Goal: Task Accomplishment & Management: Complete application form

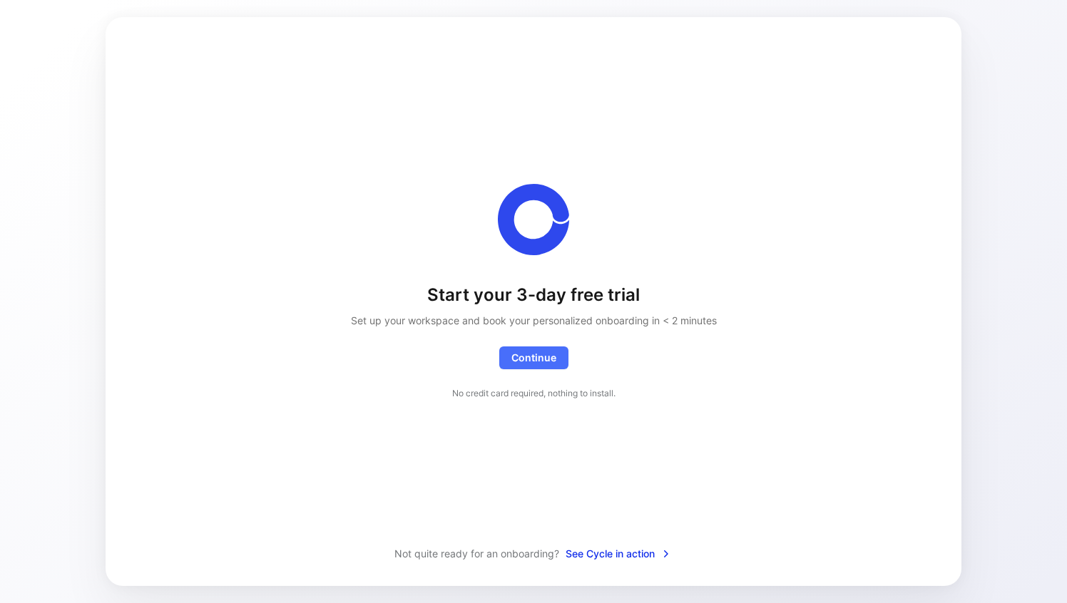
click at [577, 550] on span "See Cycle in action" at bounding box center [618, 553] width 106 height 17
click at [539, 365] on span "Continue Exceptionally, you'll get access to a white glove onboarding as we're …" at bounding box center [533, 357] width 45 height 17
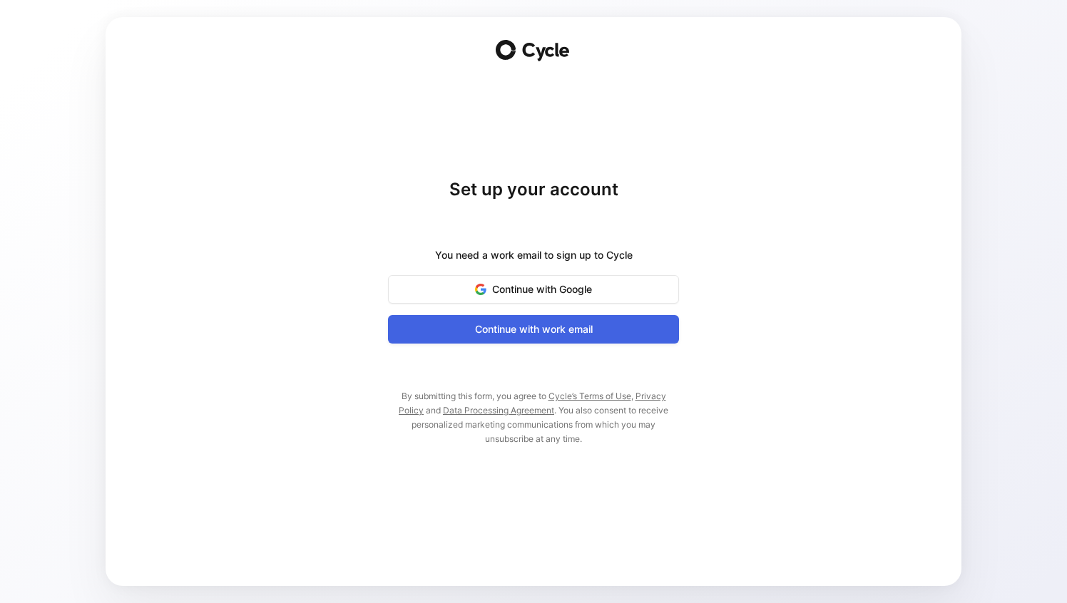
click at [550, 322] on span "Continue with work email" at bounding box center [533, 329] width 255 height 17
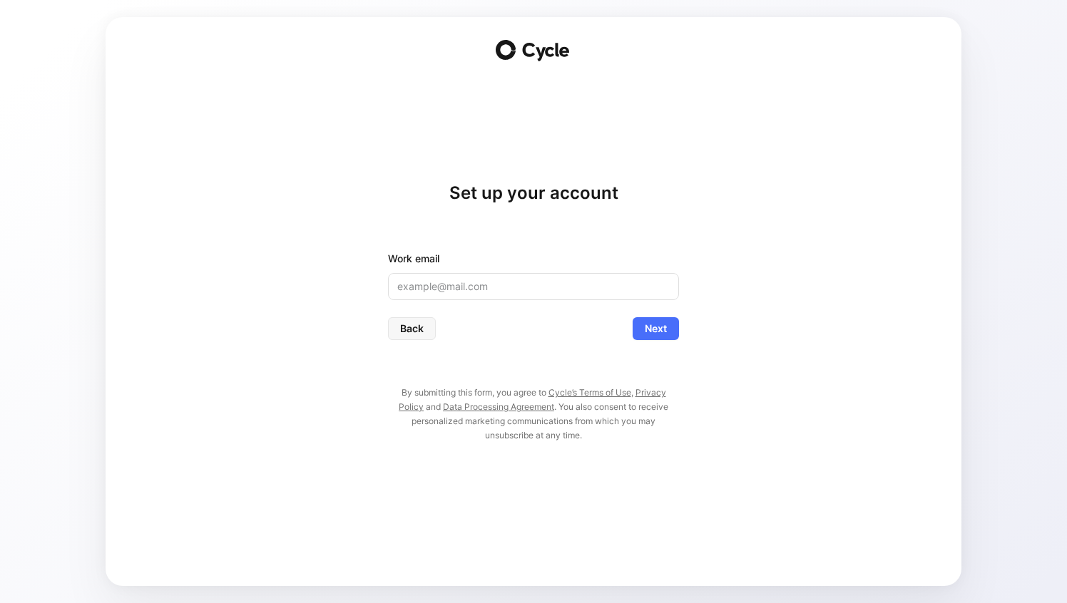
click at [610, 239] on div "Set up your account Work email Back Next By submitting this form, you agree to …" at bounding box center [533, 312] width 291 height 261
click at [543, 292] on input "email" at bounding box center [533, 286] width 291 height 27
click at [652, 322] on span "Next" at bounding box center [655, 328] width 22 height 17
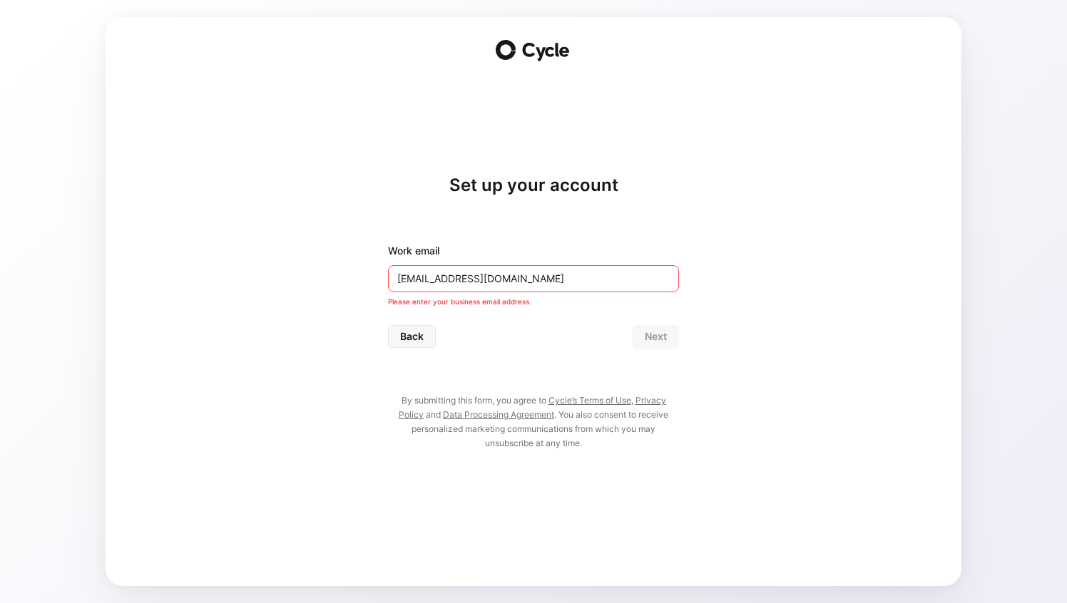
click at [490, 269] on input "[EMAIL_ADDRESS][DOMAIN_NAME]" at bounding box center [533, 278] width 291 height 27
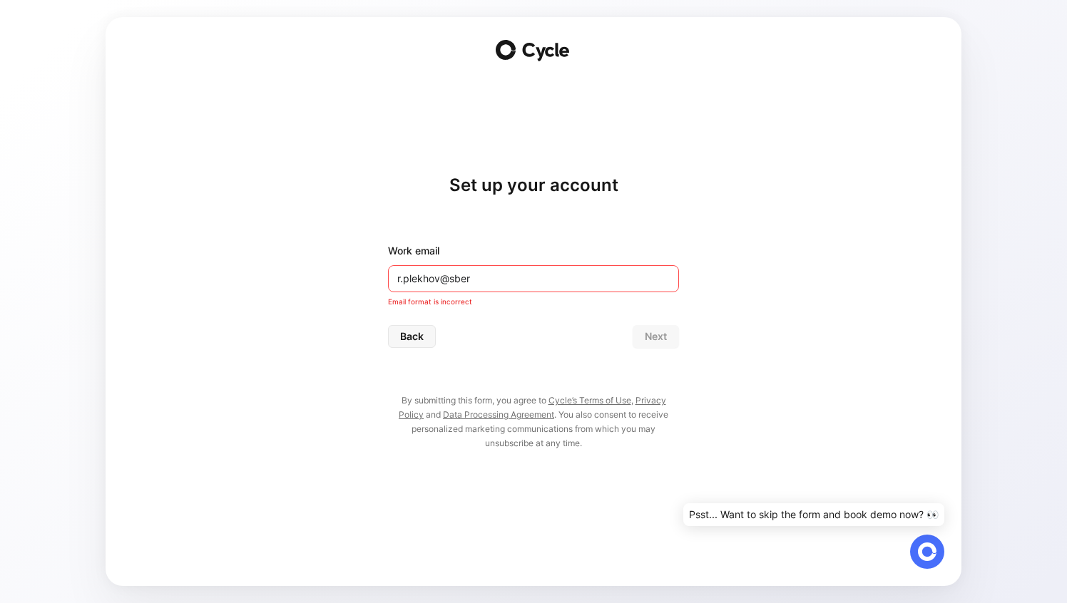
type input "r.plekhov@sber"
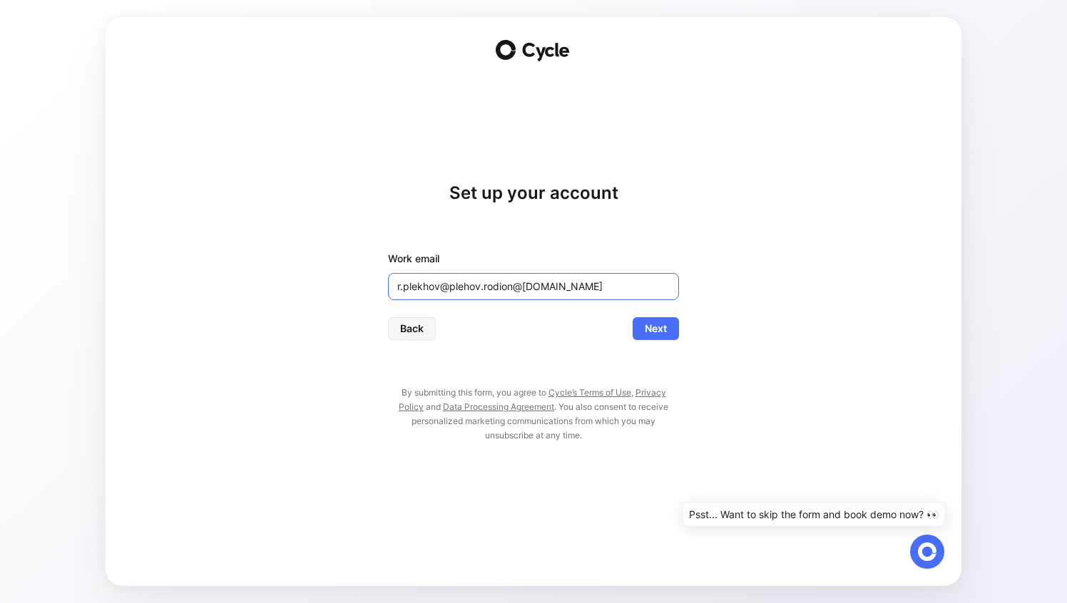
click at [442, 292] on input "r.plekhov@plehov.rodion@[DOMAIN_NAME]" at bounding box center [533, 286] width 291 height 27
drag, startPoint x: 464, startPoint y: 287, endPoint x: 406, endPoint y: 287, distance: 58.5
click at [406, 287] on input "[EMAIL_ADDRESS][DOMAIN_NAME]" at bounding box center [533, 286] width 291 height 27
type input "[EMAIL_ADDRESS][DOMAIN_NAME]"
click at [658, 327] on span "Next" at bounding box center [655, 328] width 22 height 17
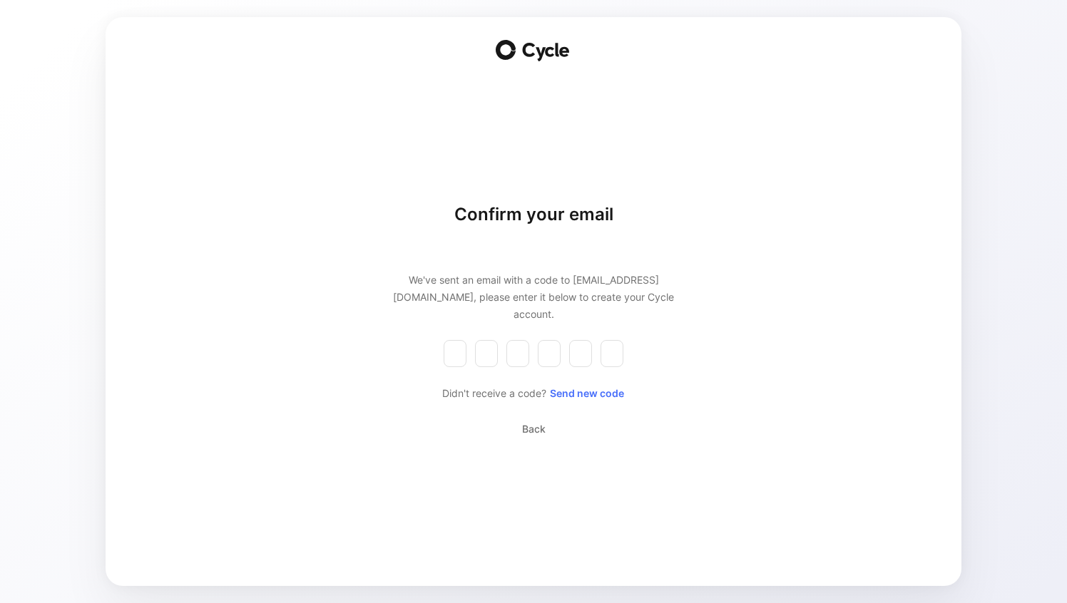
type input "2"
type input "5"
type input "6"
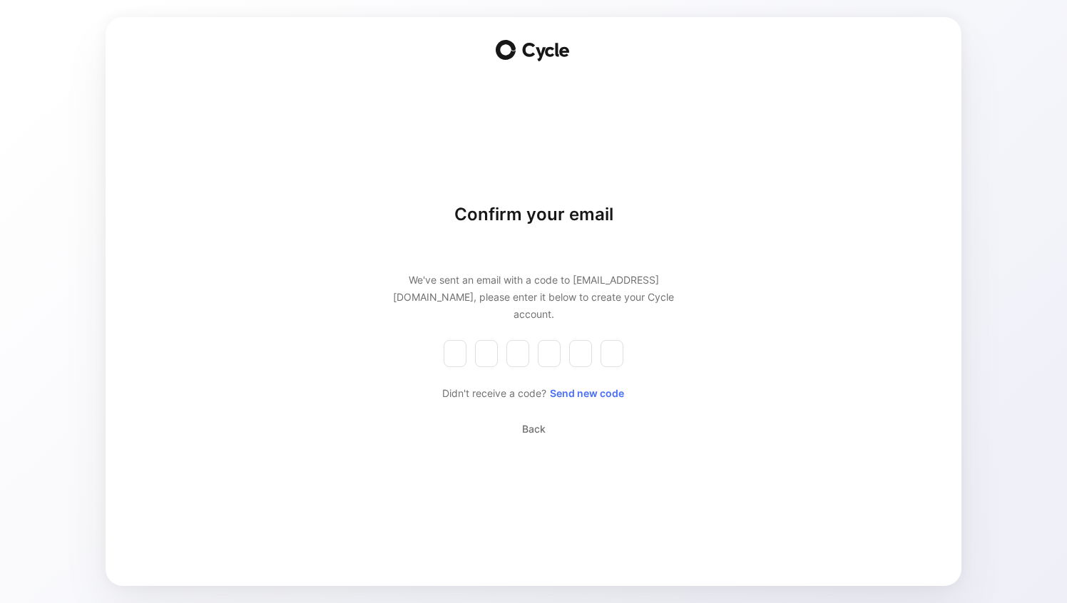
type input "5"
